Goal: Task Accomplishment & Management: Complete application form

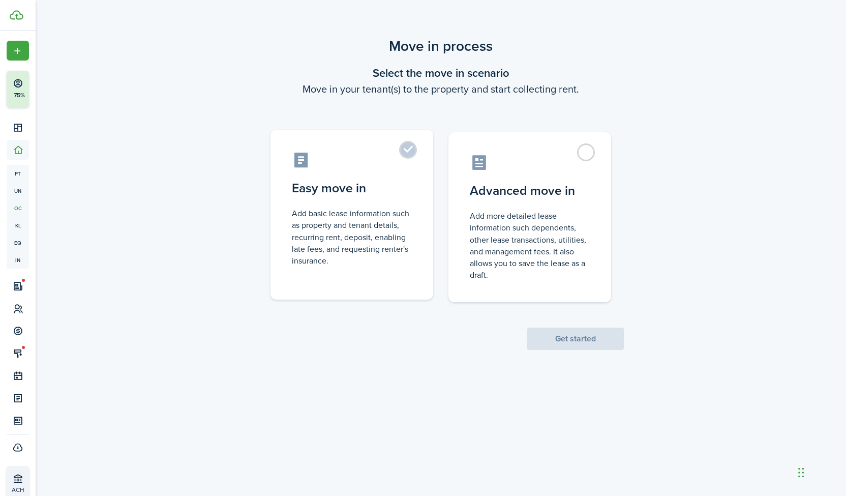
click at [412, 148] on label "Easy move in Add basic lease information such as property and tenant details, r…" at bounding box center [351, 215] width 163 height 170
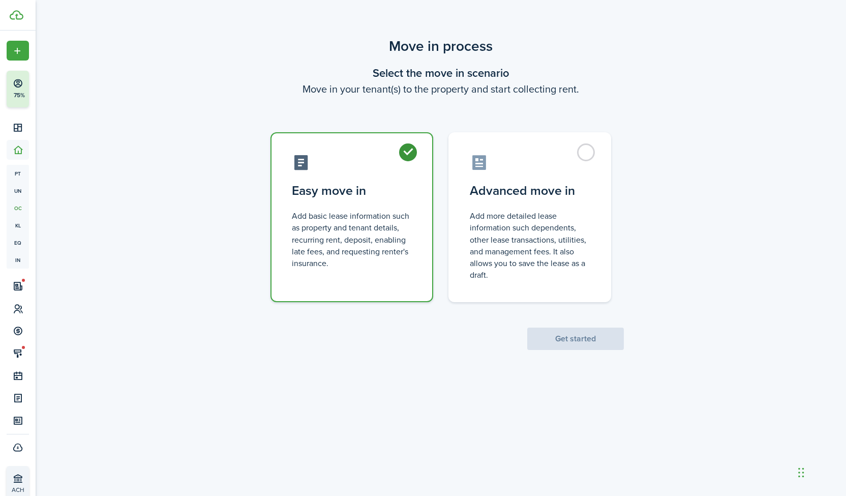
radio input "true"
click at [593, 341] on button "Get started" at bounding box center [575, 338] width 97 height 22
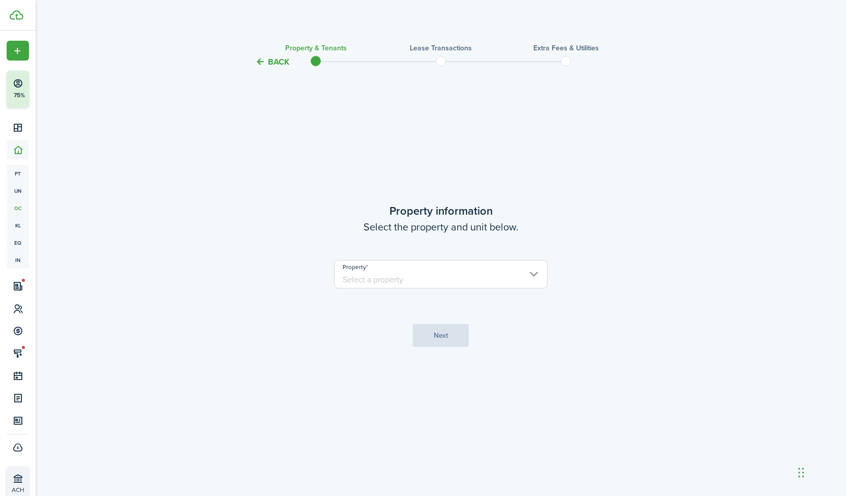
click at [474, 276] on input "Property" at bounding box center [441, 274] width 214 height 28
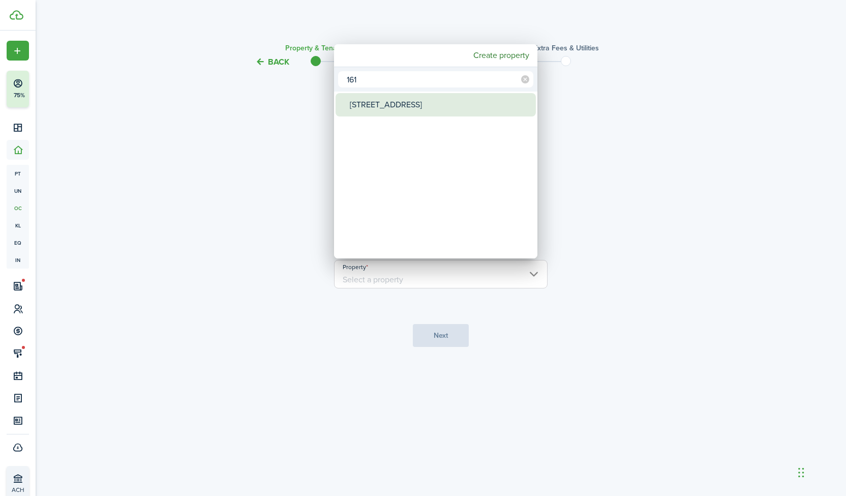
type input "161"
click at [507, 109] on div "[STREET_ADDRESS]" at bounding box center [440, 104] width 180 height 23
type input "[STREET_ADDRESS]"
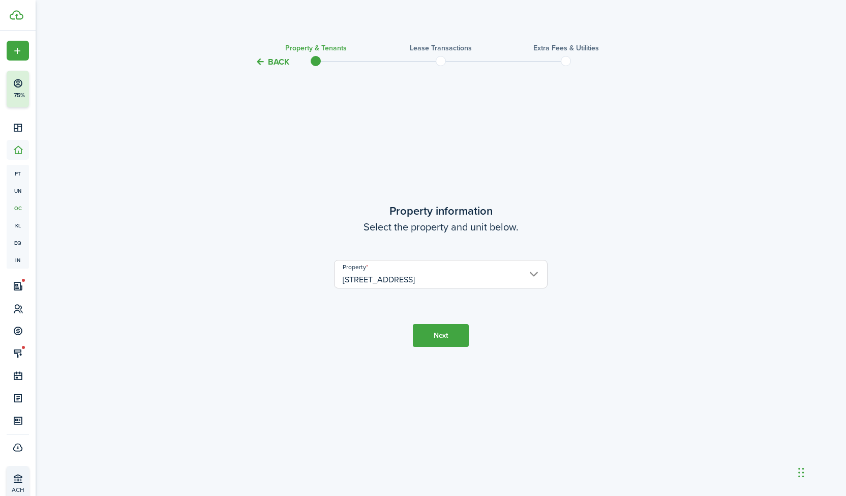
click at [456, 333] on button "Next" at bounding box center [441, 335] width 56 height 23
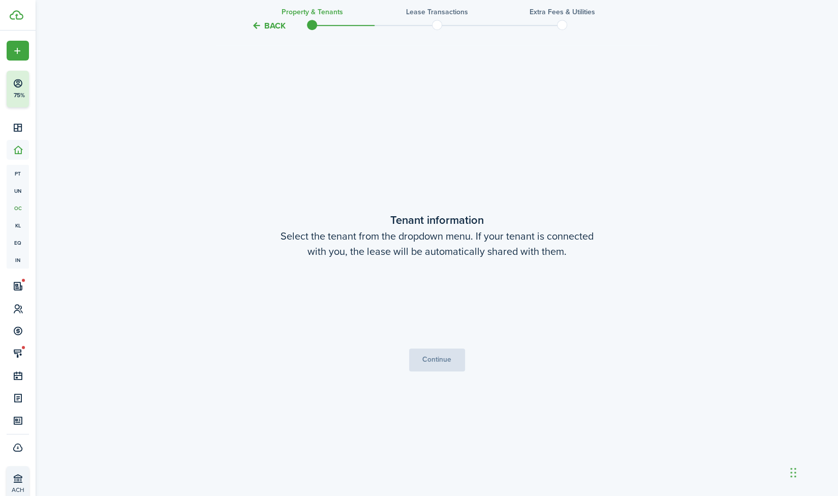
scroll to position [428, 0]
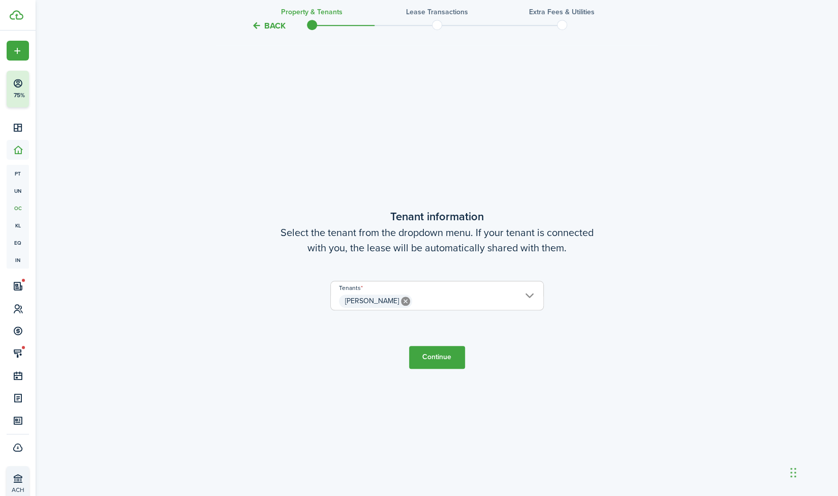
click at [447, 354] on button "Continue" at bounding box center [437, 357] width 56 height 23
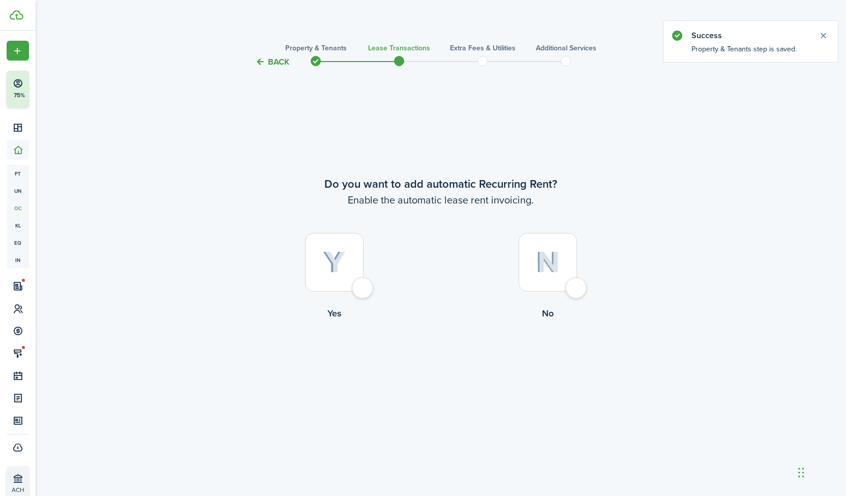
click at [363, 285] on div at bounding box center [334, 262] width 58 height 58
radio input "true"
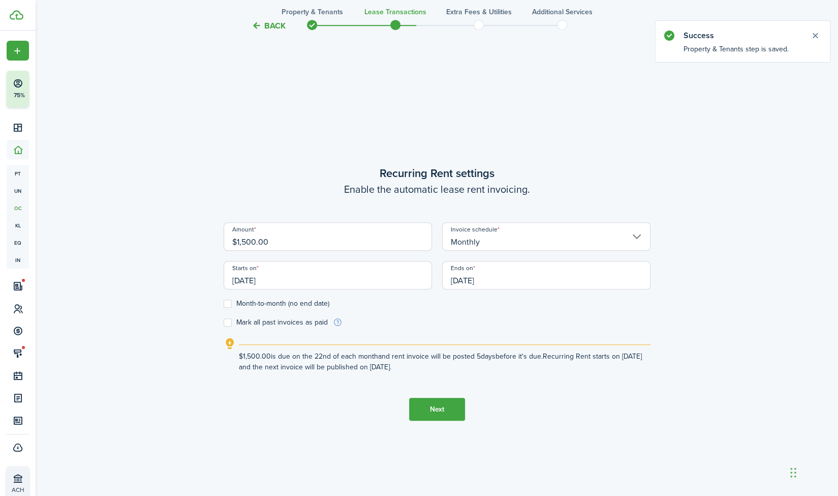
scroll to position [428, 0]
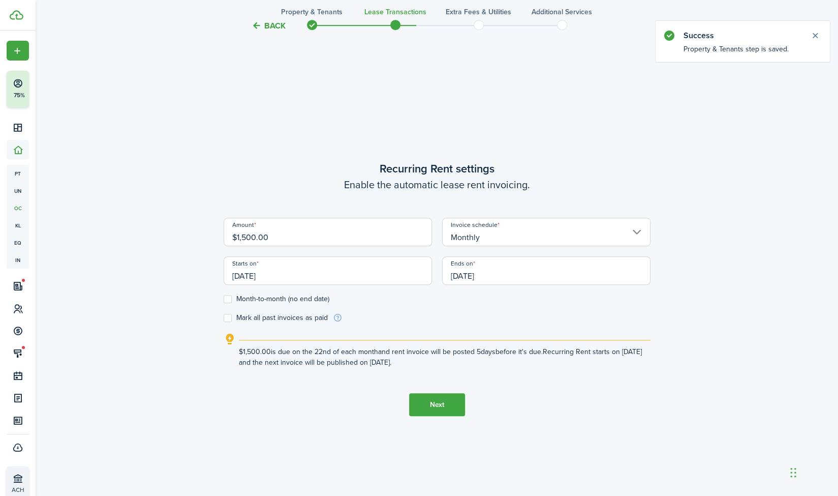
click at [346, 241] on input "$1,500.00" at bounding box center [328, 232] width 208 height 28
click at [322, 272] on input "[DATE]" at bounding box center [328, 270] width 208 height 28
type input "$1,600.00"
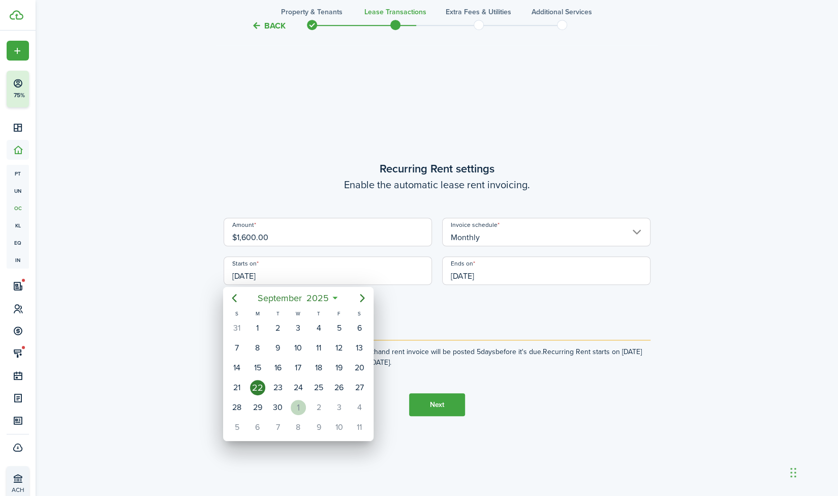
click at [293, 403] on div "1" at bounding box center [298, 407] width 15 height 15
type input "[DATE]"
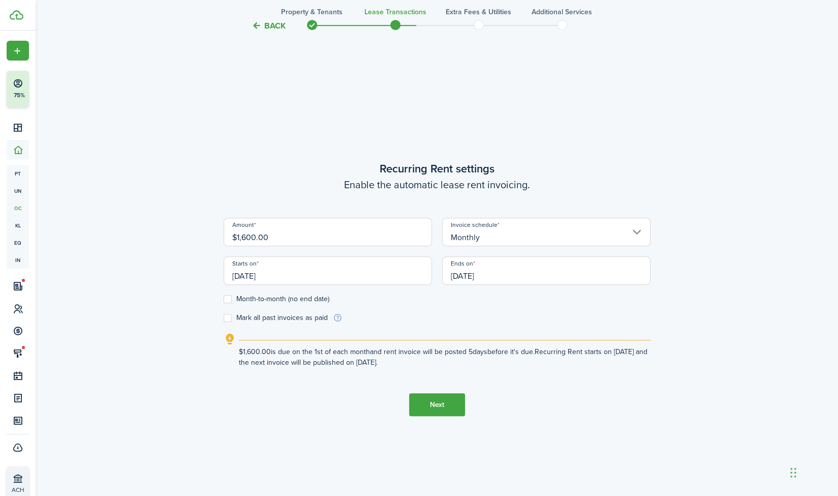
scroll to position [0, 0]
click at [507, 269] on input "[DATE]" at bounding box center [546, 270] width 208 height 28
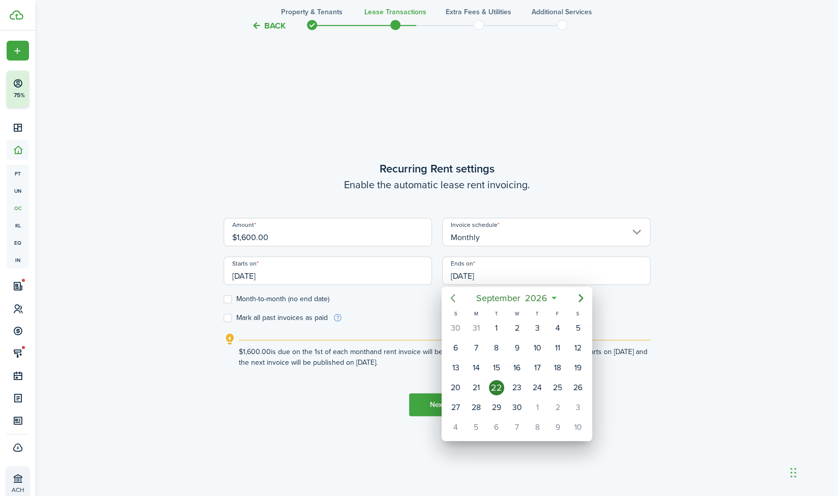
click at [457, 297] on icon "Previous page" at bounding box center [453, 298] width 12 height 12
click at [475, 419] on div "31" at bounding box center [476, 426] width 15 height 15
type input "[DATE]"
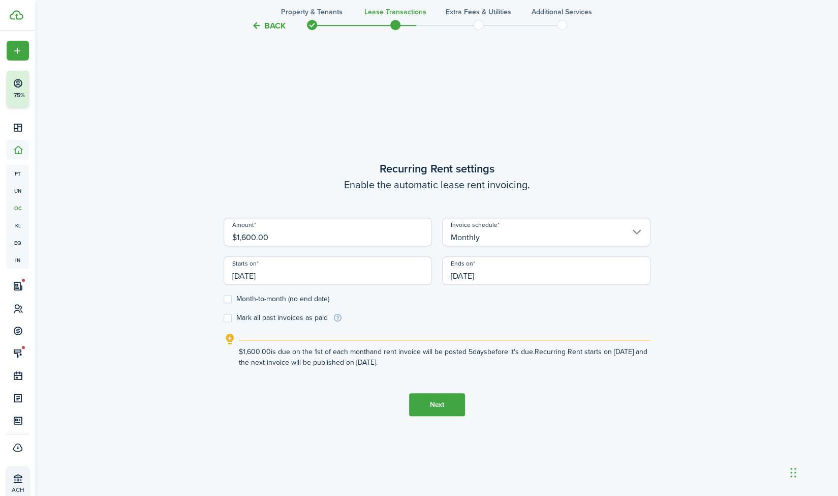
click at [240, 315] on label "Mark all past invoices as paid" at bounding box center [276, 318] width 104 height 8
click at [224, 318] on input "Mark all past invoices as paid" at bounding box center [223, 318] width 1 height 1
click at [240, 315] on label "Mark all past invoices as paid" at bounding box center [276, 318] width 104 height 8
click at [224, 318] on input "Mark all past invoices as paid" at bounding box center [223, 318] width 1 height 1
checkbox input "false"
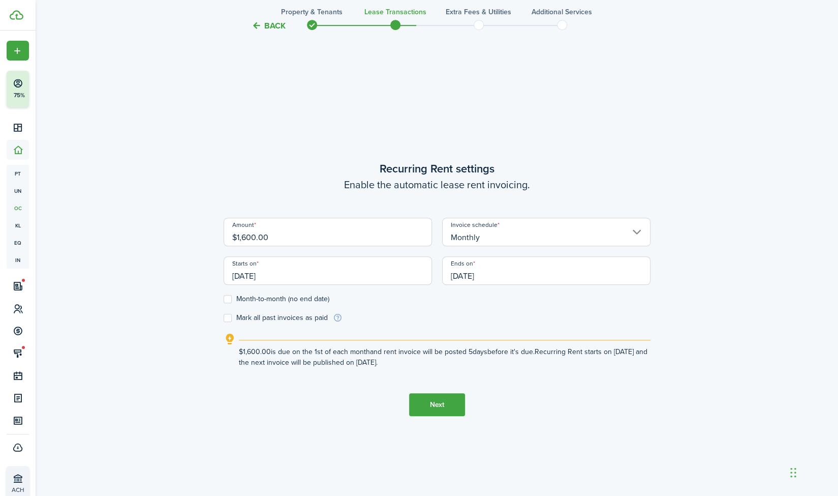
click at [439, 403] on button "Next" at bounding box center [437, 404] width 56 height 23
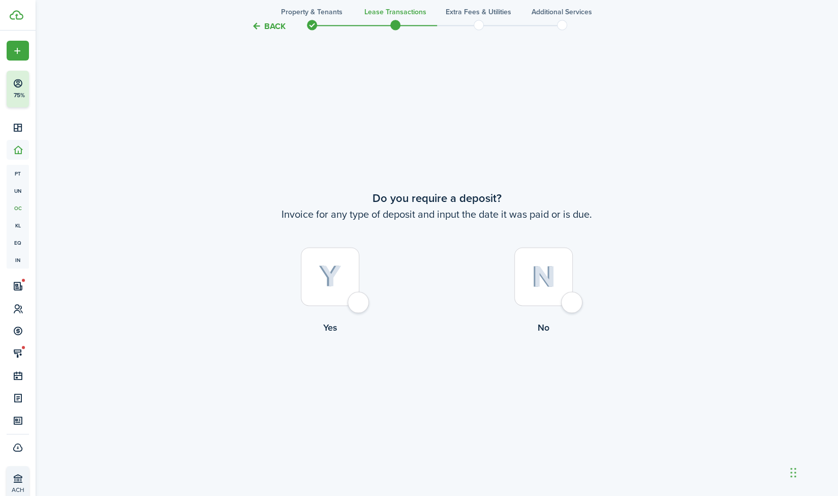
scroll to position [923, 0]
click at [355, 301] on div at bounding box center [330, 276] width 58 height 58
radio input "true"
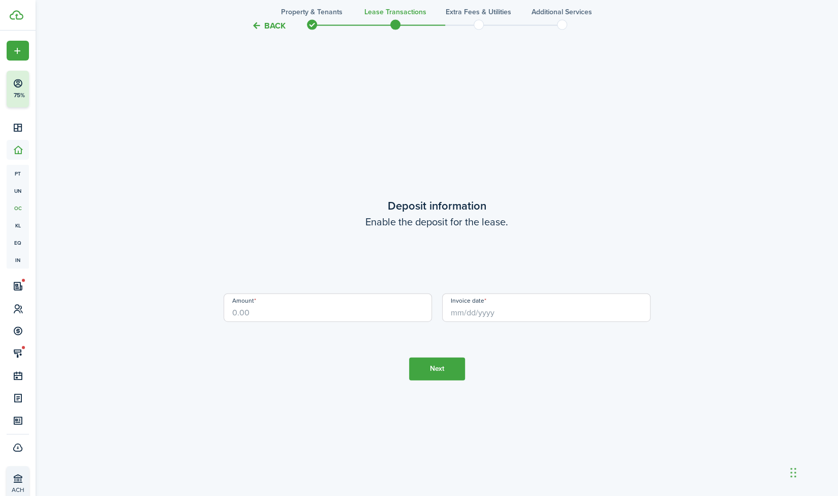
scroll to position [1419, 0]
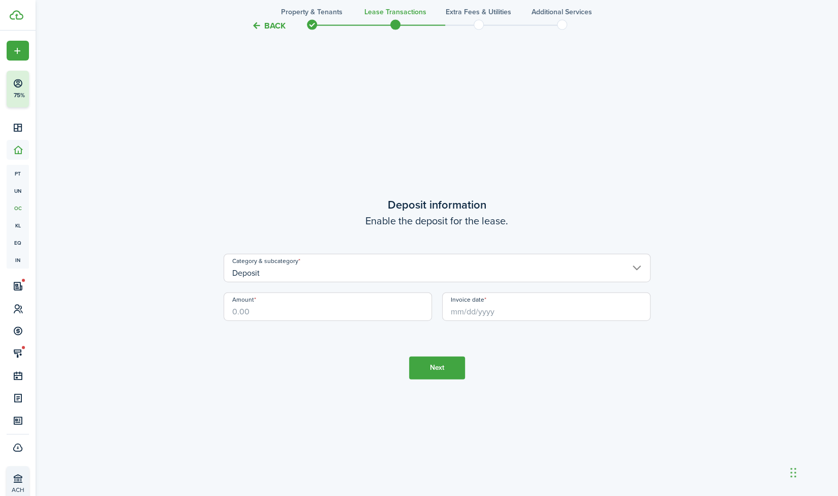
click at [355, 301] on input "Amount" at bounding box center [328, 306] width 208 height 28
click at [344, 304] on input "Amount" at bounding box center [328, 306] width 208 height 28
type input "$1,600.00"
click at [478, 311] on input "Invoice date" at bounding box center [546, 306] width 208 height 28
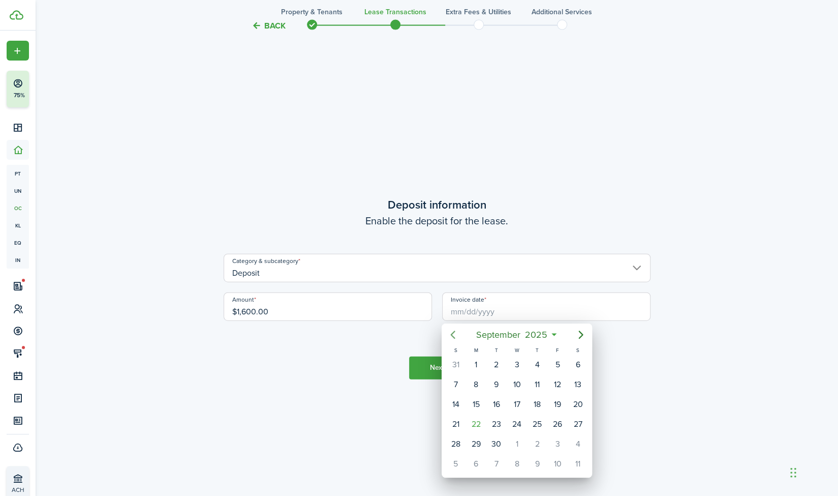
click at [456, 335] on icon "Previous page" at bounding box center [453, 334] width 12 height 12
click at [517, 401] on div "13" at bounding box center [516, 404] width 15 height 15
type input "[DATE]"
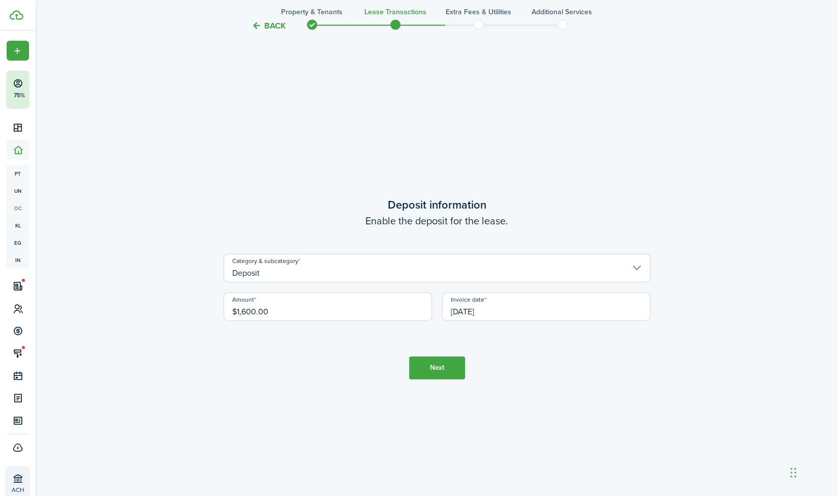
click at [433, 365] on button "Next" at bounding box center [437, 367] width 56 height 23
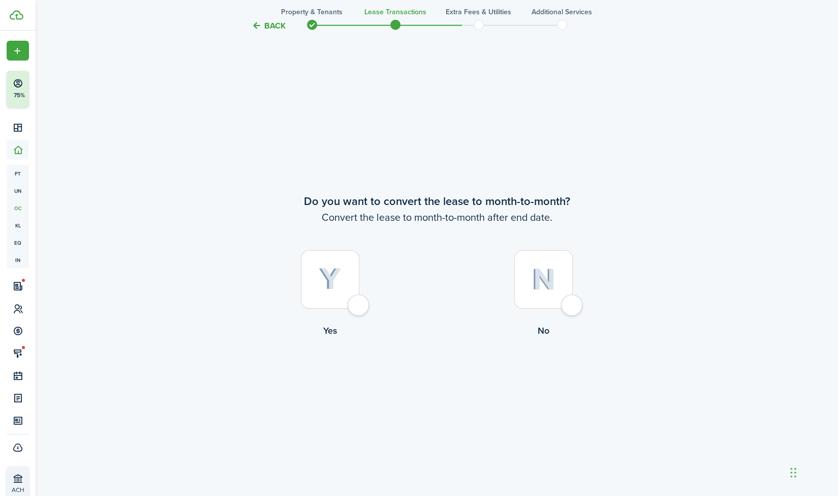
scroll to position [1915, 0]
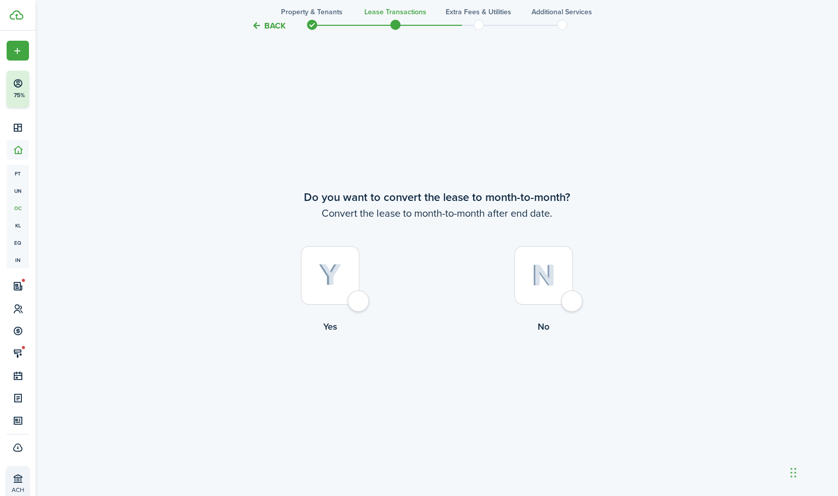
click at [359, 299] on div at bounding box center [330, 275] width 58 height 58
radio input "true"
click at [429, 375] on button "Continue" at bounding box center [437, 375] width 56 height 23
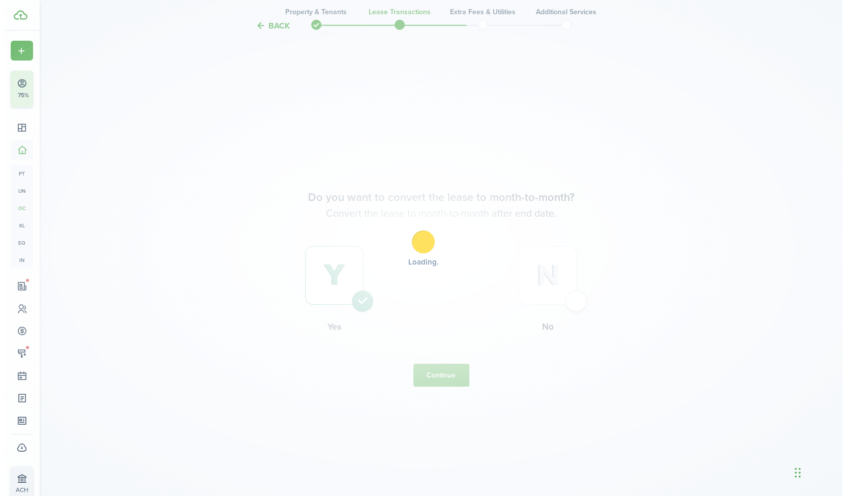
scroll to position [0, 0]
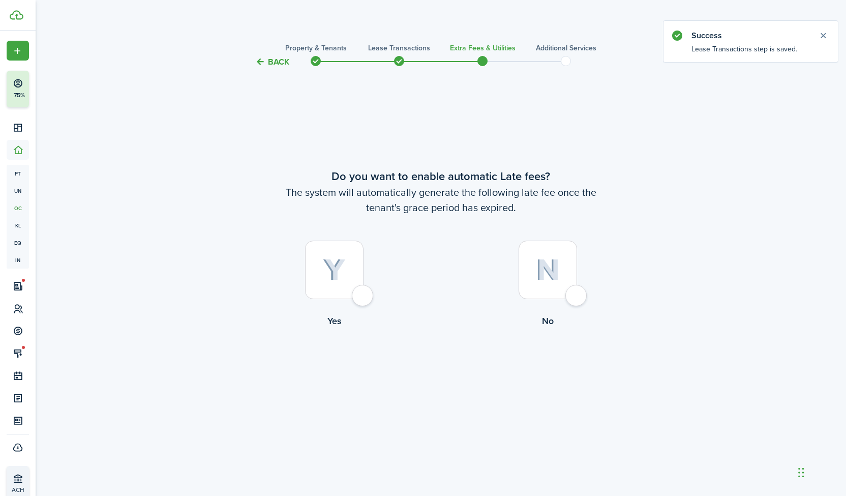
click at [361, 299] on div at bounding box center [334, 269] width 58 height 58
radio input "true"
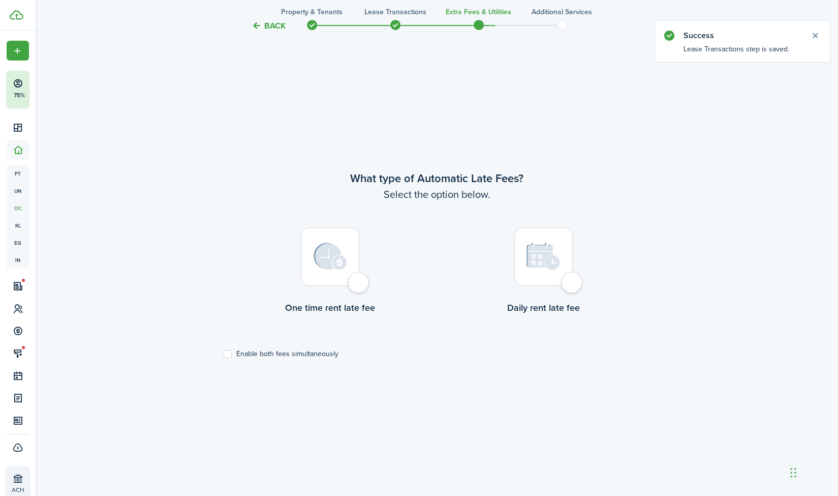
click at [361, 303] on control-radio-card-title "One time rent late fee" at bounding box center [331, 307] width 214 height 13
radio input "true"
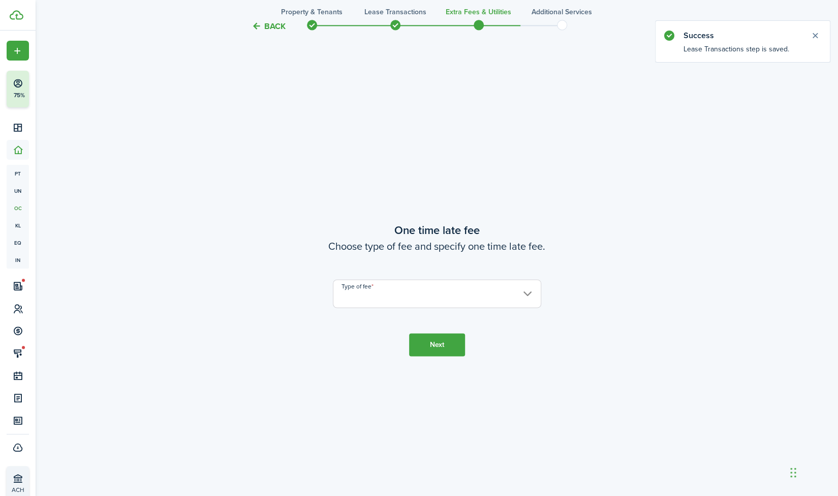
scroll to position [923, 0]
click at [361, 303] on input "Type of fee" at bounding box center [437, 293] width 208 height 28
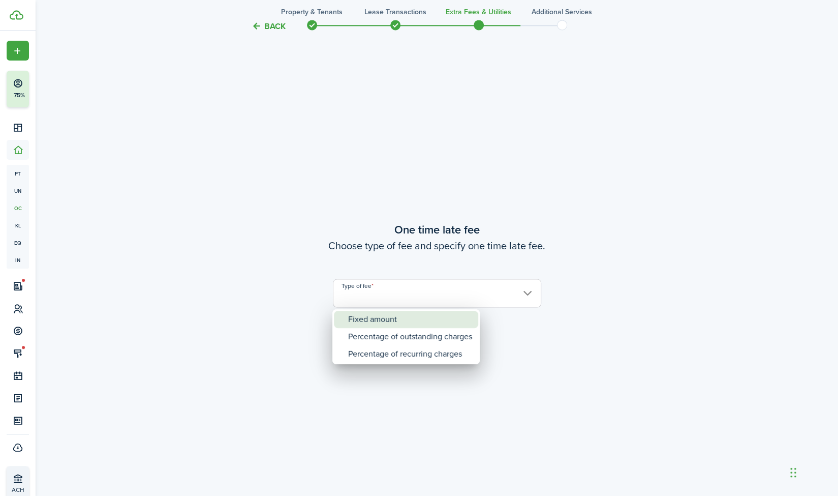
click at [368, 319] on div "Fixed amount" at bounding box center [410, 319] width 124 height 17
type input "Fixed amount"
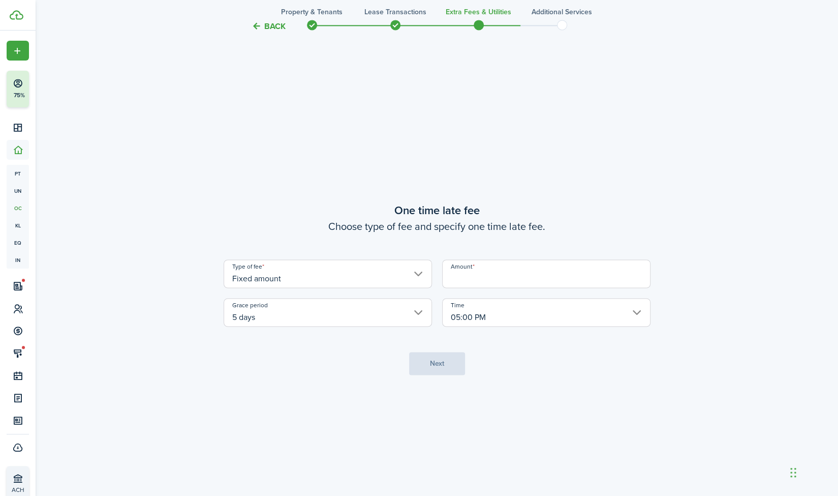
click at [452, 282] on input "Amount" at bounding box center [546, 273] width 208 height 28
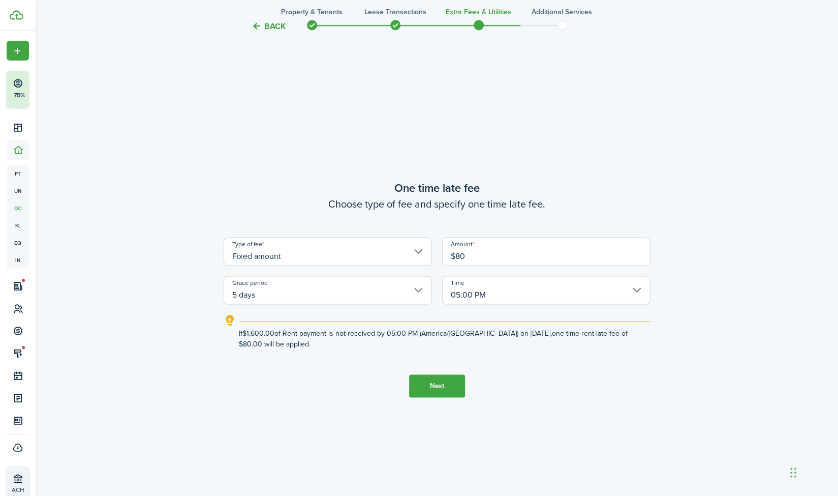
click at [380, 289] on input "5 days" at bounding box center [328, 290] width 208 height 28
type input "$80.00"
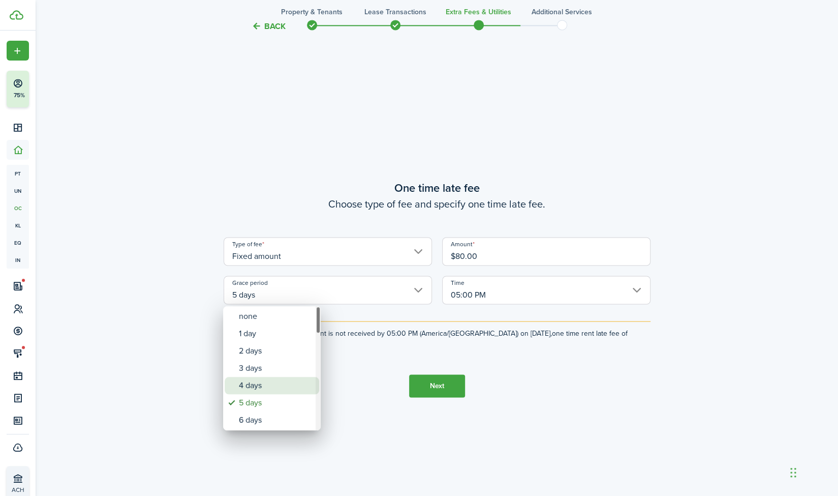
click at [285, 382] on div "4 days" at bounding box center [276, 385] width 74 height 17
type input "4 days"
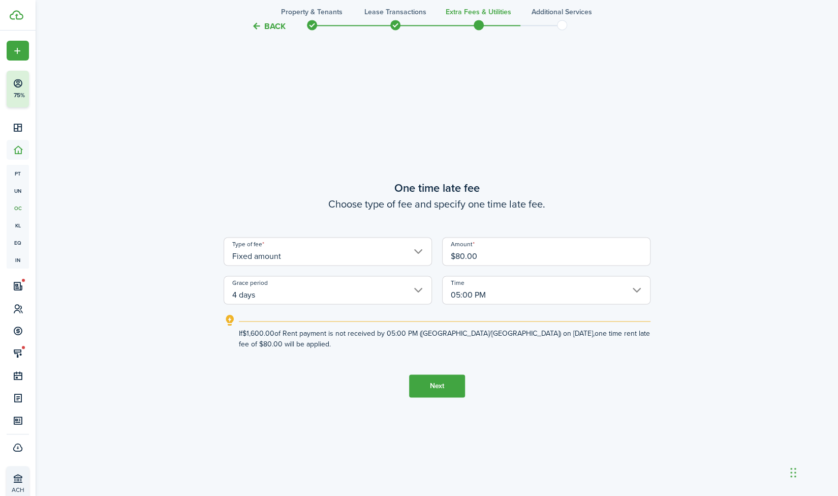
click at [434, 387] on button "Next" at bounding box center [437, 385] width 56 height 23
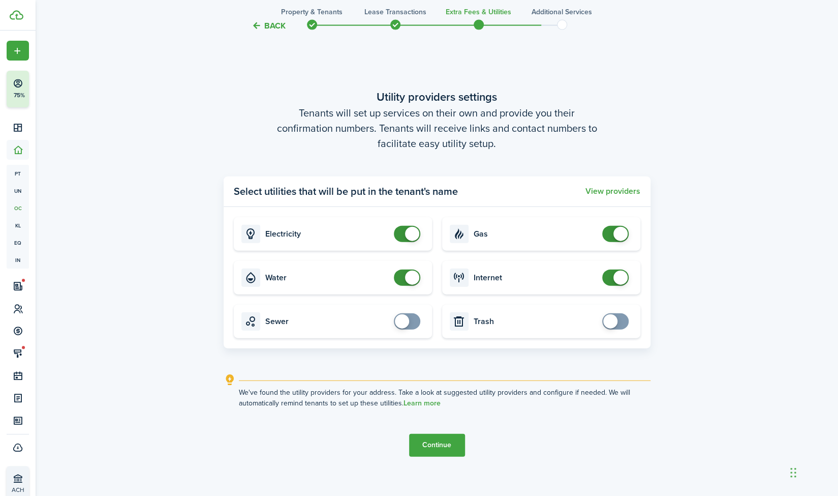
scroll to position [1488, 0]
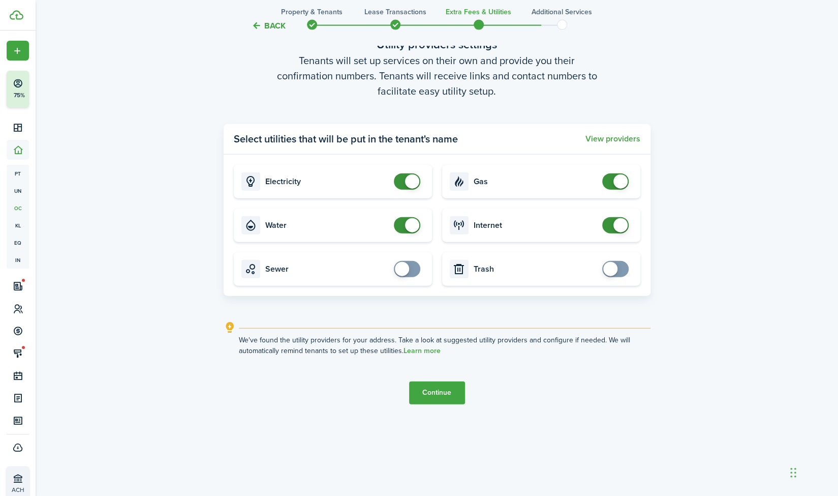
click at [431, 392] on button "Continue" at bounding box center [437, 392] width 56 height 23
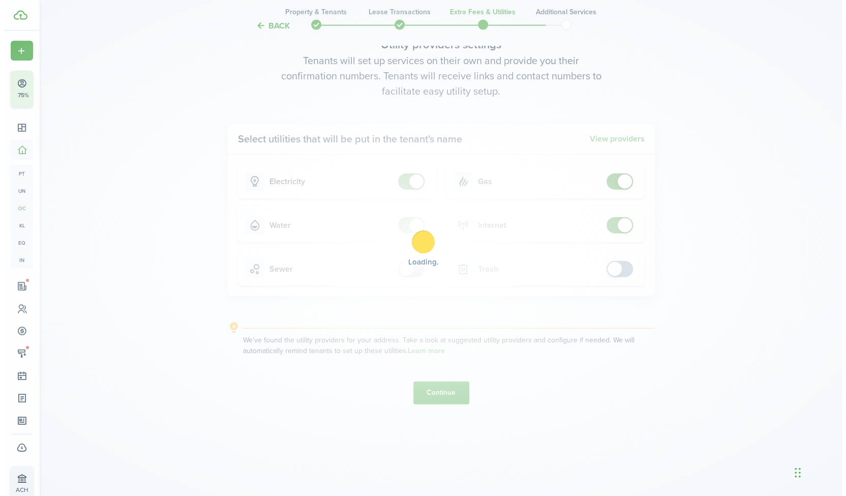
scroll to position [0, 0]
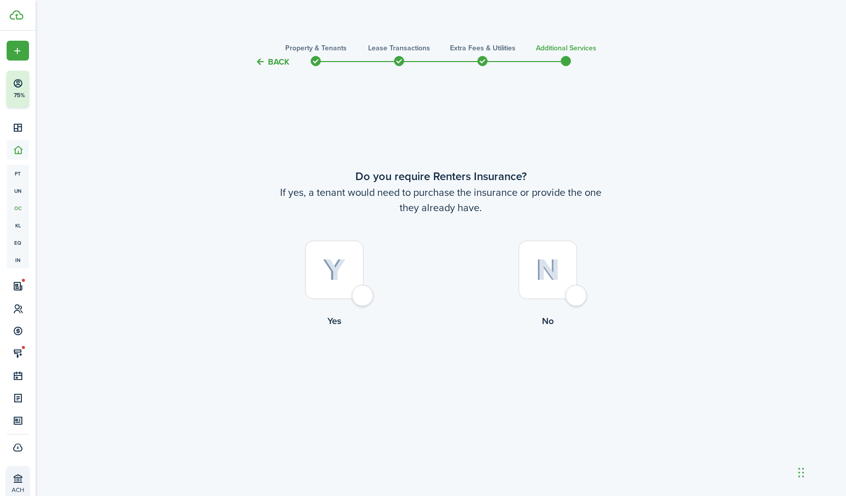
click at [361, 294] on div at bounding box center [334, 269] width 58 height 58
radio input "true"
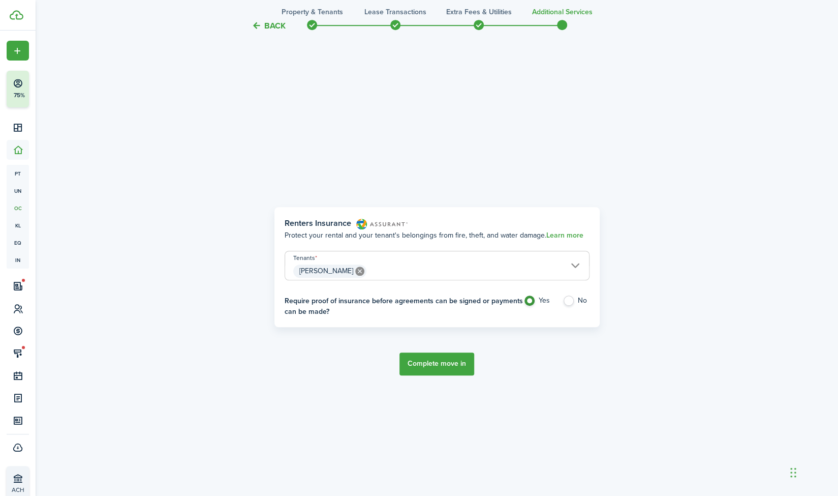
scroll to position [428, 0]
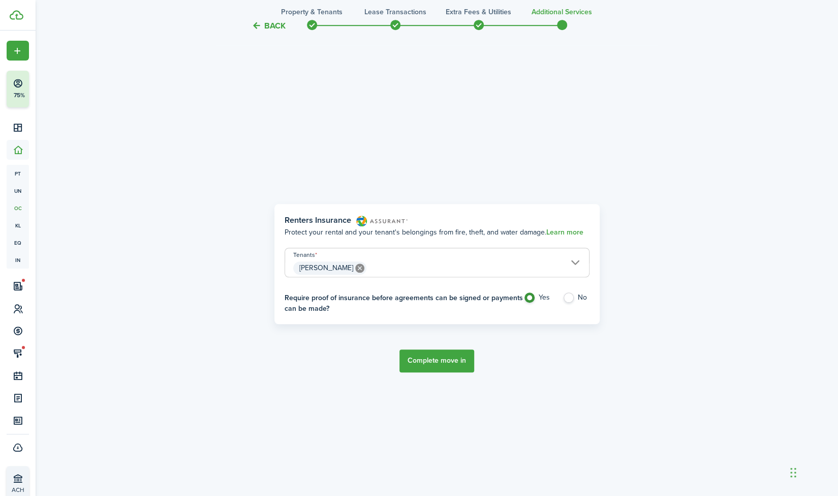
click at [568, 293] on label "No" at bounding box center [576, 299] width 27 height 15
radio input "false"
radio input "true"
click at [418, 358] on button "Complete move in" at bounding box center [437, 360] width 75 height 23
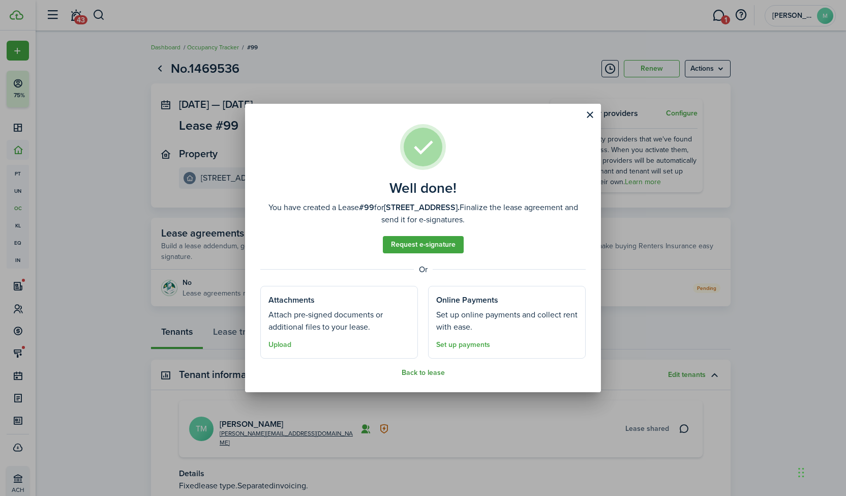
click at [430, 373] on button "Back to lease" at bounding box center [423, 373] width 43 height 8
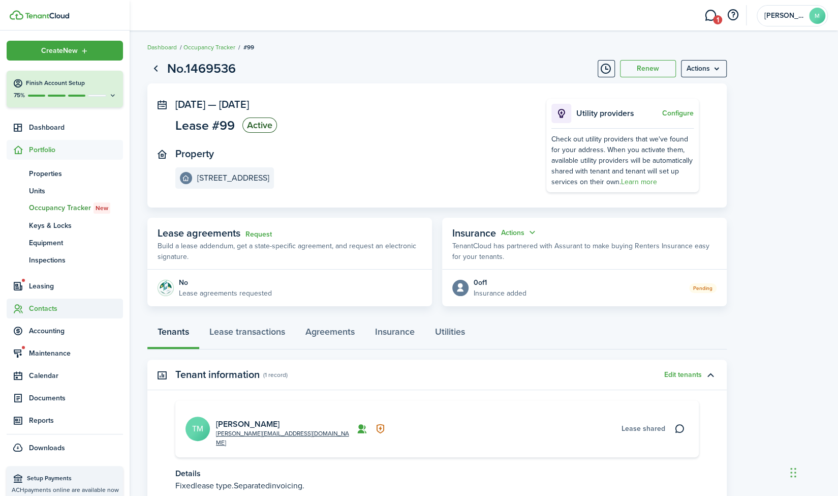
click at [62, 313] on span "Contacts" at bounding box center [76, 308] width 94 height 11
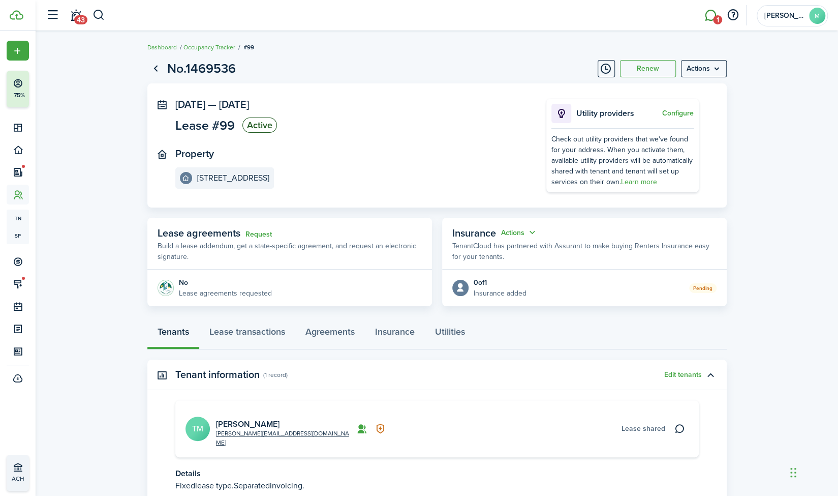
click at [714, 18] on span "1" at bounding box center [717, 19] width 9 height 9
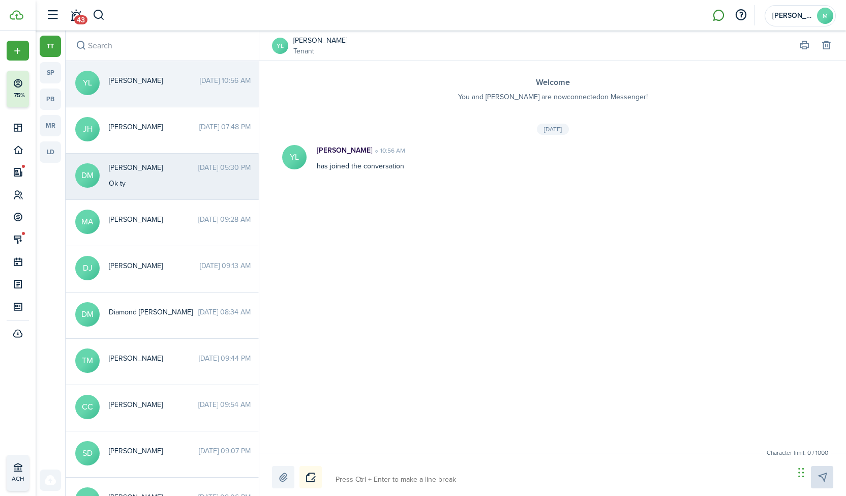
click at [206, 180] on div "Ok ty" at bounding box center [172, 183] width 127 height 11
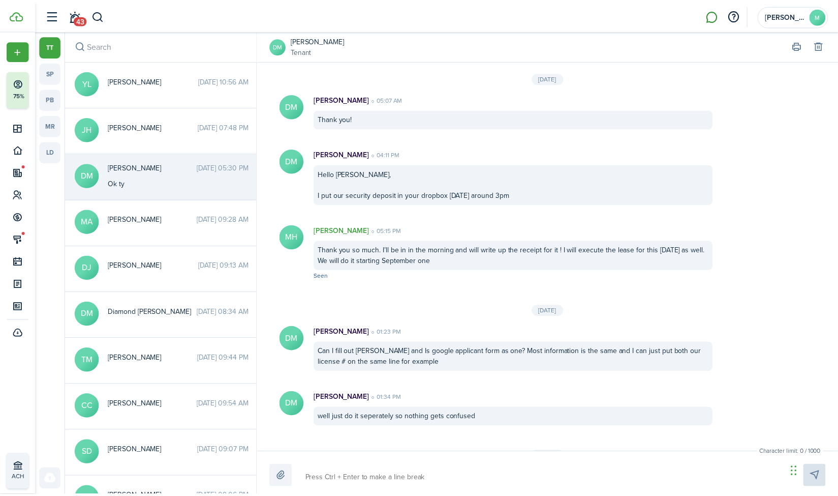
scroll to position [890, 0]
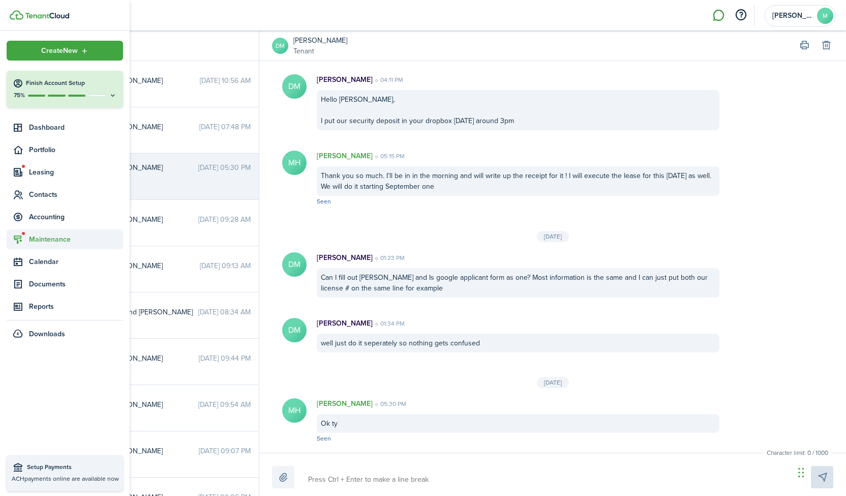
click at [54, 237] on span "Maintenance" at bounding box center [76, 239] width 94 height 11
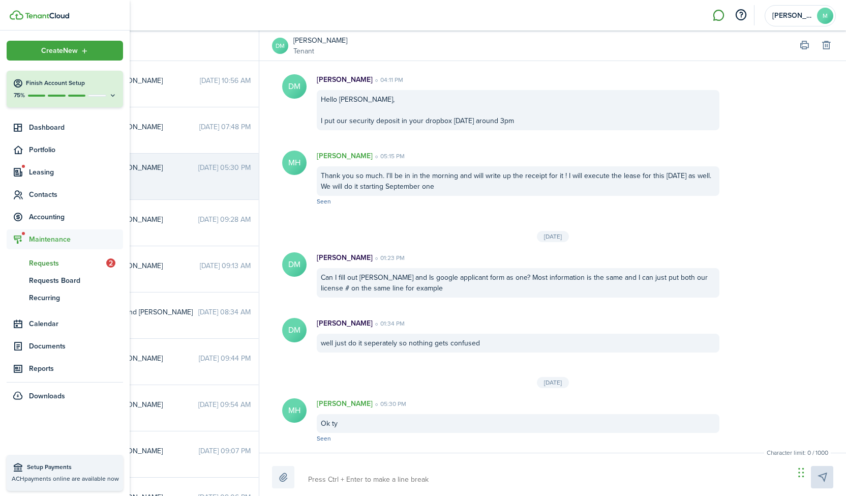
click at [53, 263] on span "Requests" at bounding box center [67, 263] width 77 height 11
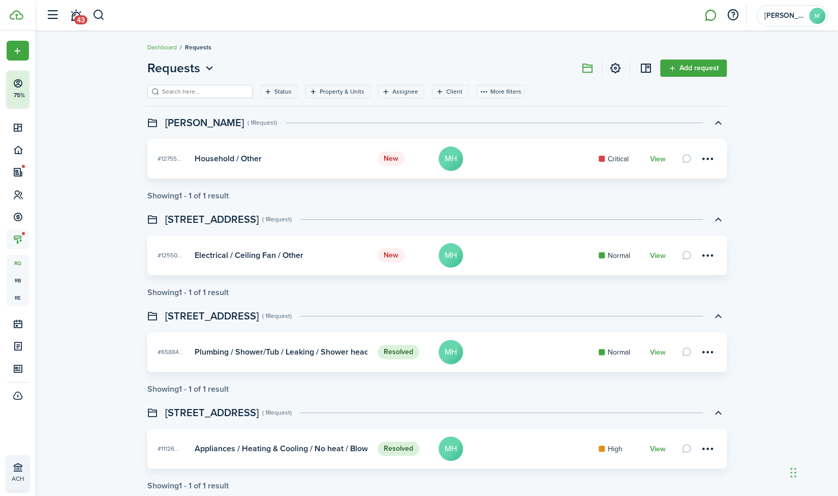
click at [547, 138] on swimlane "[PERSON_NAME] ( 1 Request ) New #12755... Household / Other MH Critical View Sh…" at bounding box center [437, 157] width 580 height 86
click at [602, 156] on card-mark "Critical" at bounding box center [619, 159] width 41 height 11
click at [657, 159] on link "View" at bounding box center [658, 159] width 16 height 8
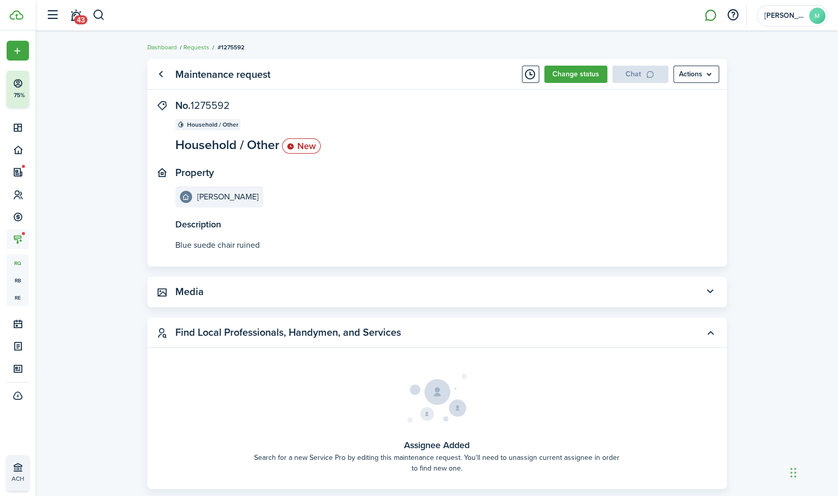
click at [657, 159] on panel-main-inner "No. 1275592 Household / Other Household / Other New Property [PERSON_NAME]" at bounding box center [421, 154] width 493 height 108
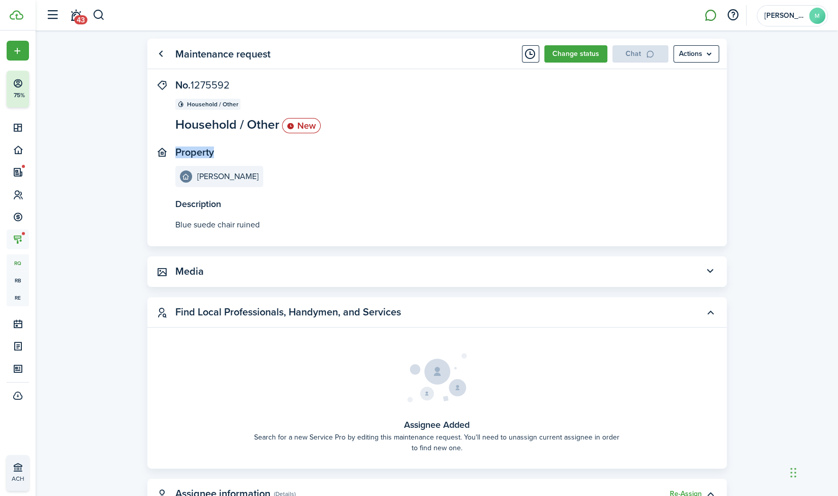
click at [657, 159] on panel-main-section "Property [PERSON_NAME]" at bounding box center [421, 166] width 493 height 41
click at [579, 51] on button "Change status" at bounding box center [576, 53] width 63 height 17
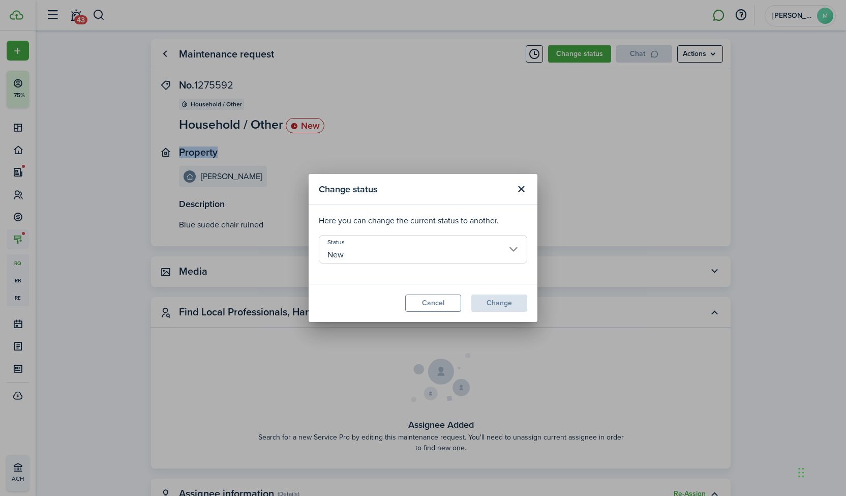
click at [412, 255] on input "New" at bounding box center [423, 249] width 208 height 28
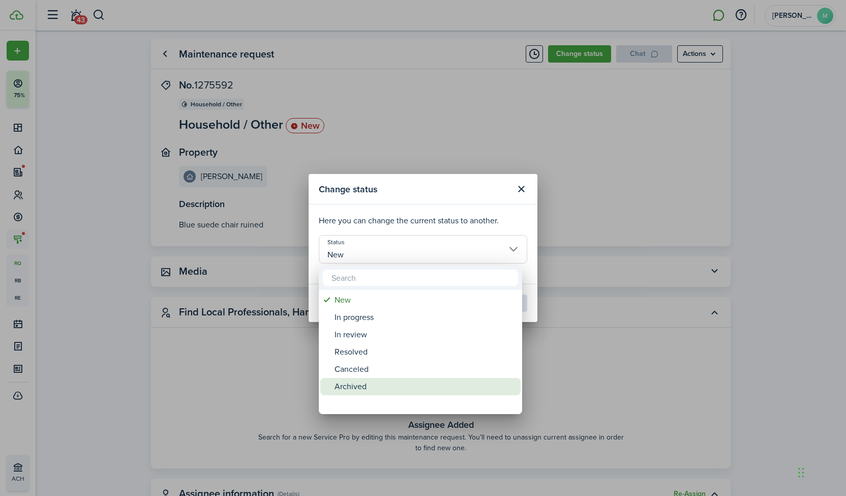
click at [387, 383] on div "Archived" at bounding box center [425, 386] width 180 height 17
type input "Archived"
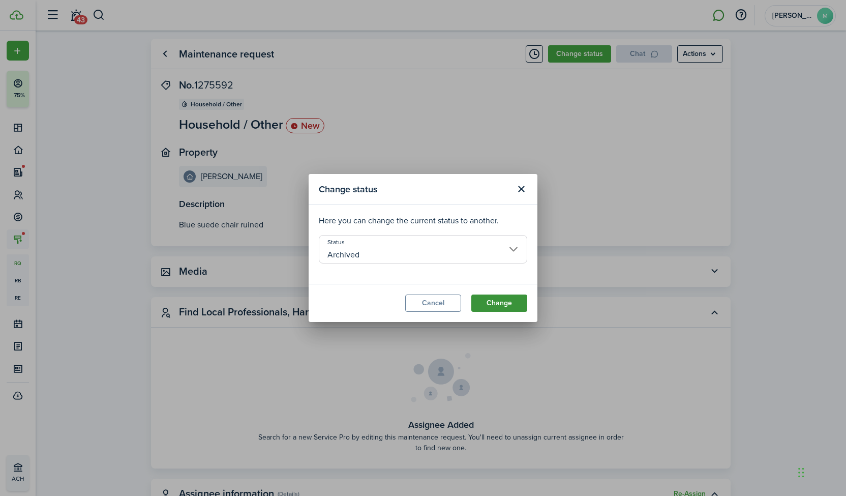
click at [508, 295] on button "Change" at bounding box center [499, 302] width 56 height 17
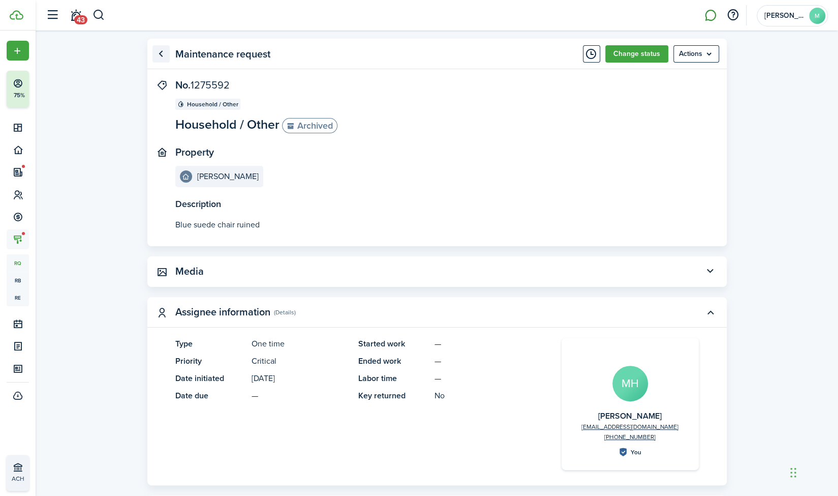
click at [165, 51] on link "Go back" at bounding box center [161, 53] width 17 height 17
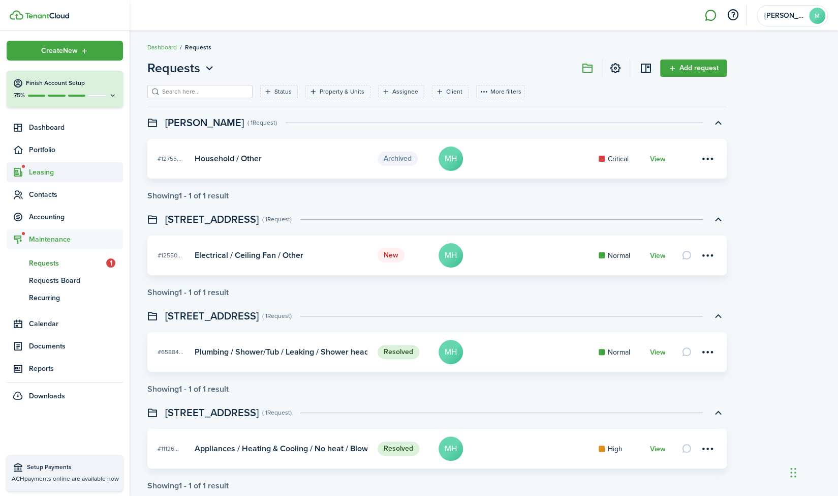
click at [42, 168] on span "Leasing" at bounding box center [76, 172] width 94 height 11
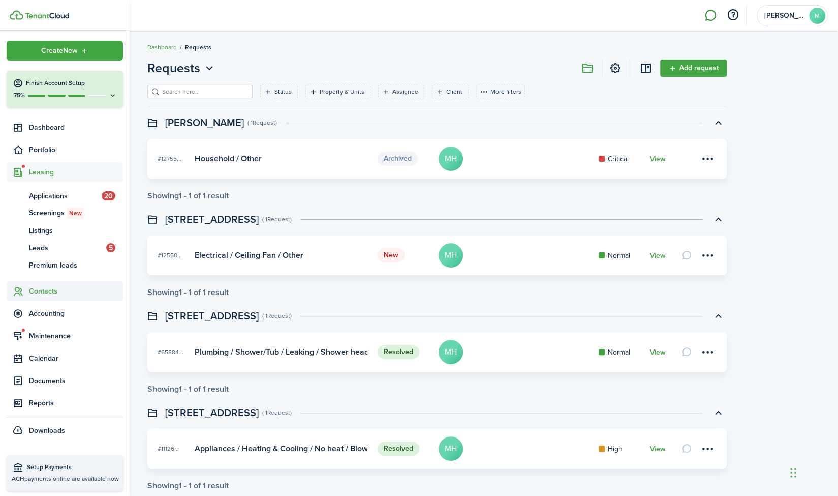
click at [56, 291] on span "Contacts" at bounding box center [76, 291] width 94 height 11
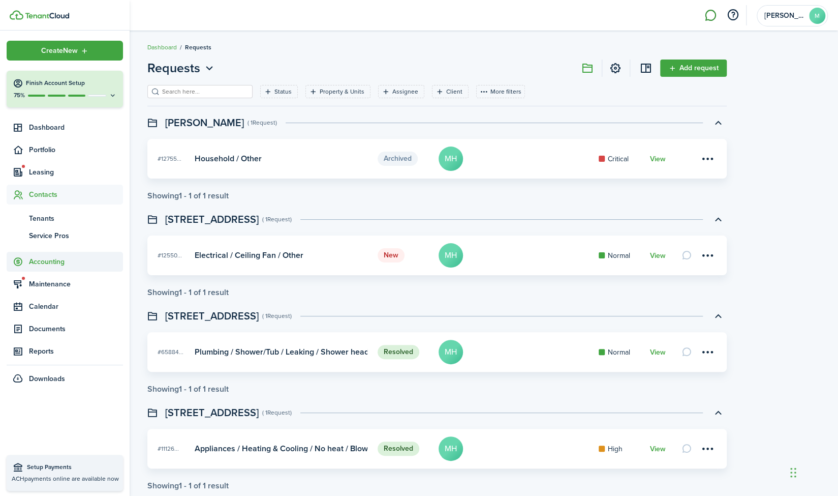
click at [49, 260] on span "Accounting" at bounding box center [76, 261] width 94 height 11
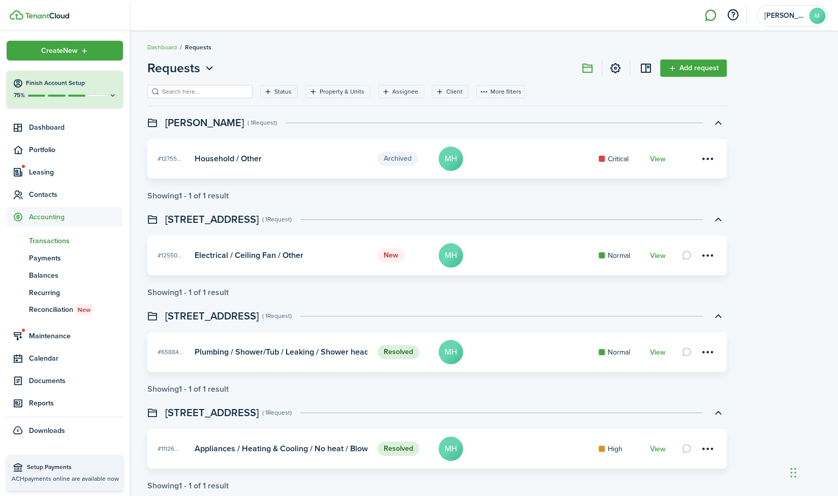
click at [54, 243] on span "Transactions" at bounding box center [76, 240] width 94 height 11
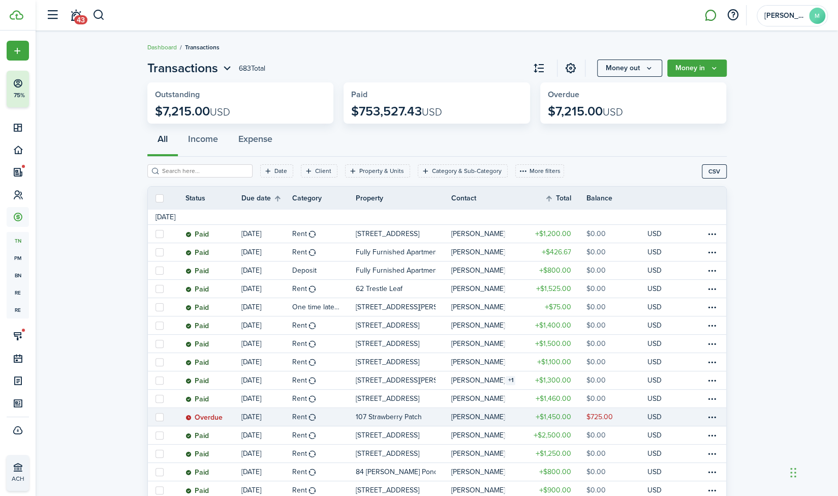
click at [305, 417] on table-info-title "Rent" at bounding box center [299, 416] width 15 height 11
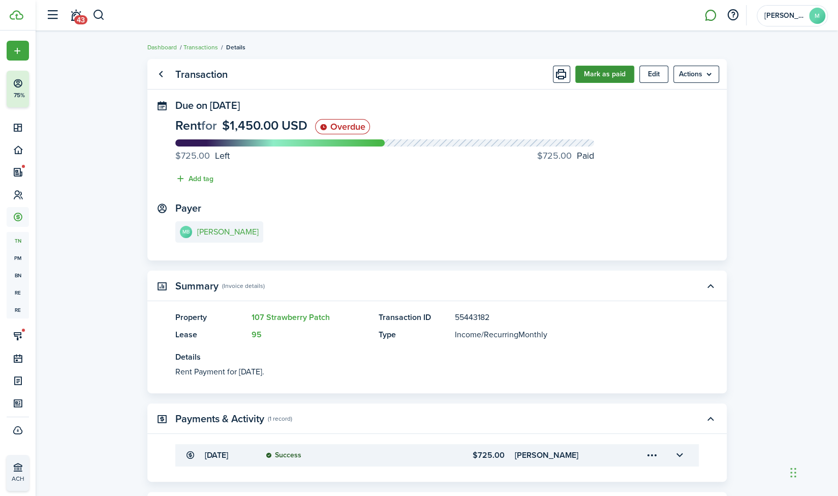
click at [605, 77] on button "Mark as paid" at bounding box center [605, 74] width 59 height 17
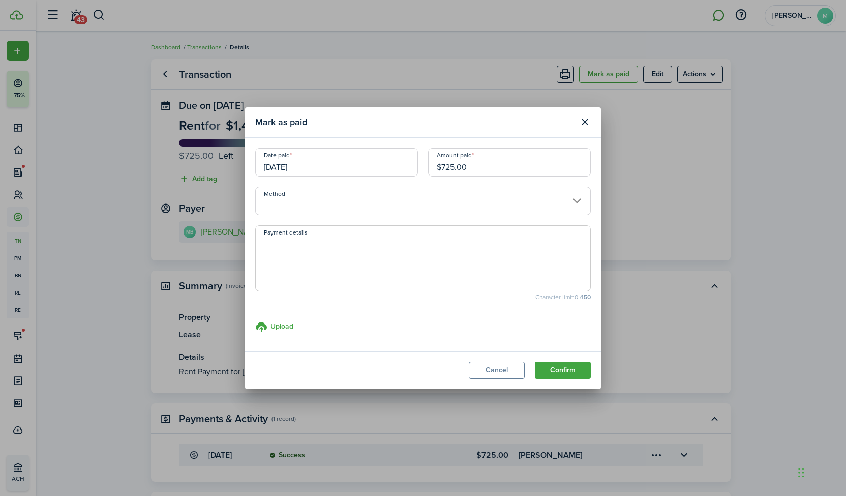
click at [374, 161] on input "[DATE]" at bounding box center [336, 162] width 163 height 28
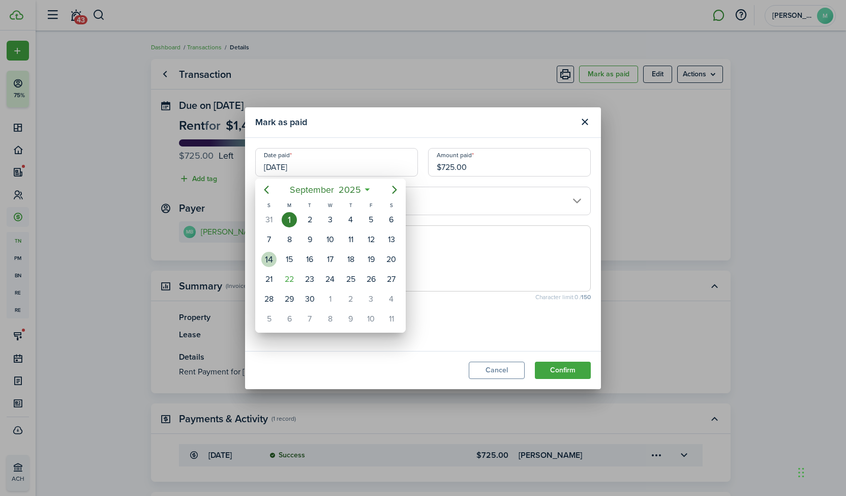
click at [272, 253] on div "14" at bounding box center [268, 259] width 15 height 15
type input "[DATE]"
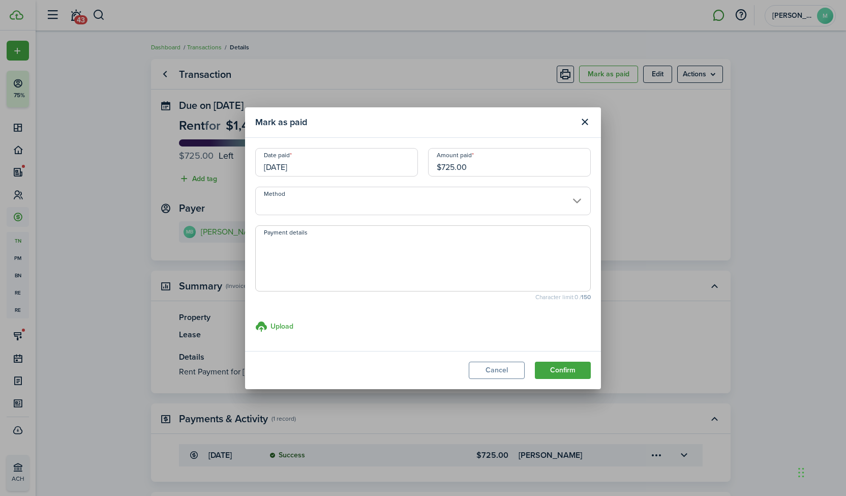
click at [292, 200] on input "Method" at bounding box center [423, 201] width 336 height 28
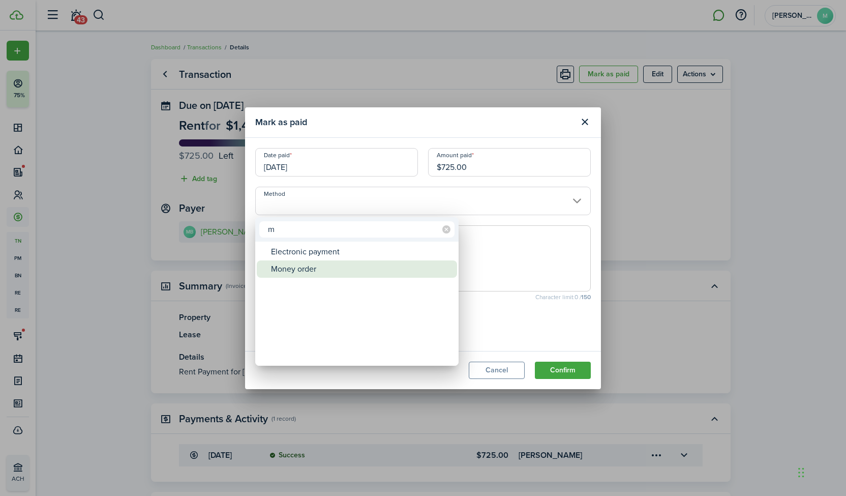
type input "m"
click at [322, 271] on div "Money order" at bounding box center [361, 268] width 180 height 17
type input "Money order"
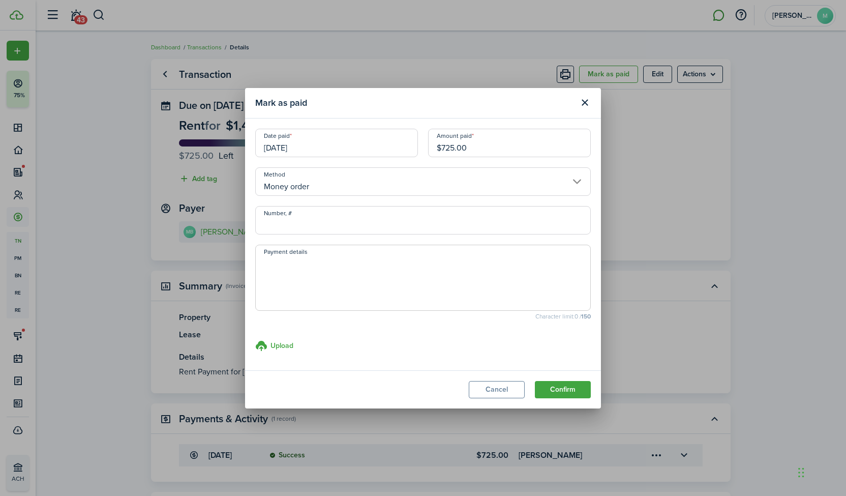
click at [312, 224] on input "Number, #" at bounding box center [423, 220] width 336 height 28
type input "19769993530/1"
type textarea "receipt 621152"
click at [567, 386] on button "Confirm" at bounding box center [563, 389] width 56 height 17
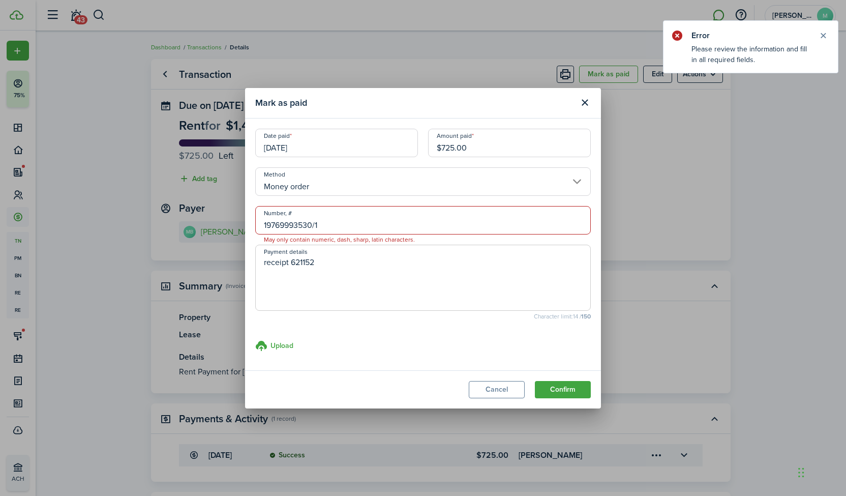
click at [317, 224] on input "19769993530/1" at bounding box center [423, 220] width 336 height 28
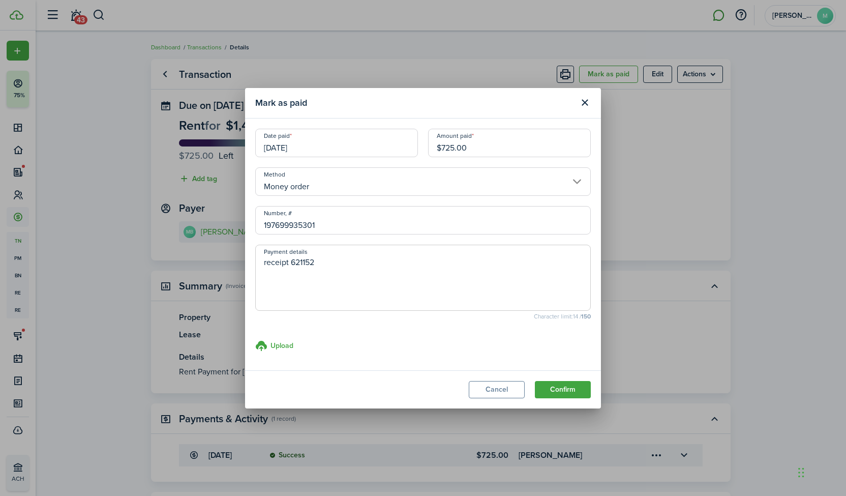
type input "197699935301"
click at [565, 378] on modal-footer "Cancel Confirm" at bounding box center [423, 389] width 356 height 38
click at [565, 385] on button "Confirm" at bounding box center [563, 389] width 56 height 17
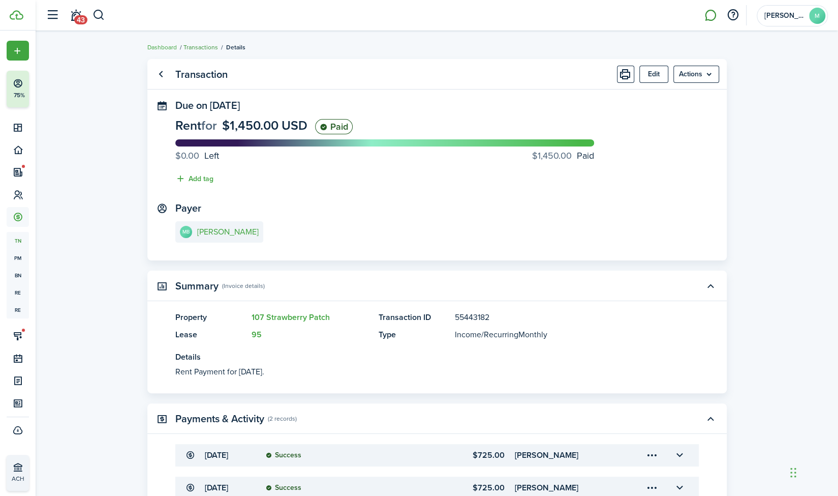
click at [200, 48] on link "Transactions" at bounding box center [201, 47] width 35 height 9
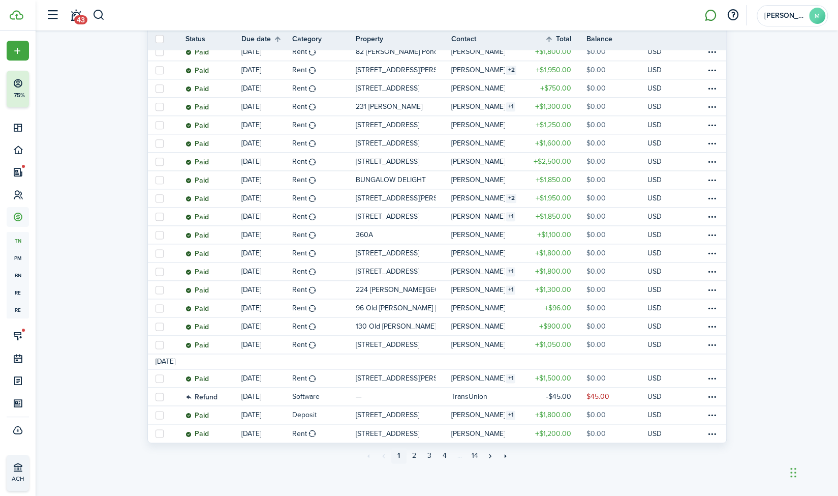
scroll to position [713, 0]
